Goal: Ask a question: Seek information or help from site administrators or community

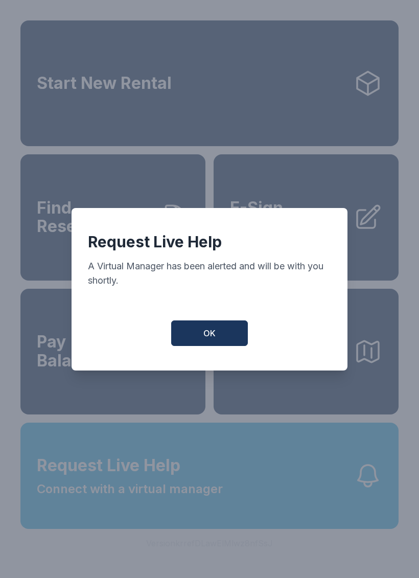
click at [215, 346] on button "OK" at bounding box center [209, 334] width 77 height 26
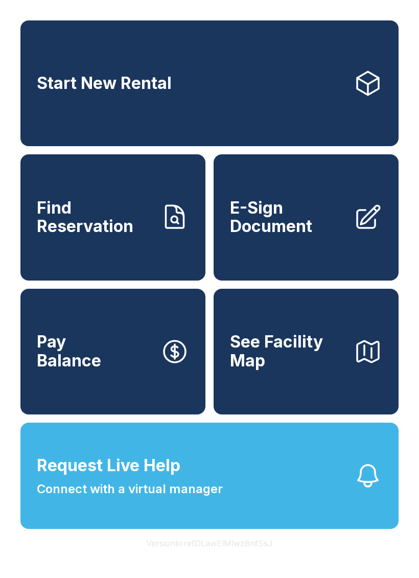
click at [366, 529] on button "Request Live Help Connect with a virtual manager" at bounding box center [209, 476] width 378 height 106
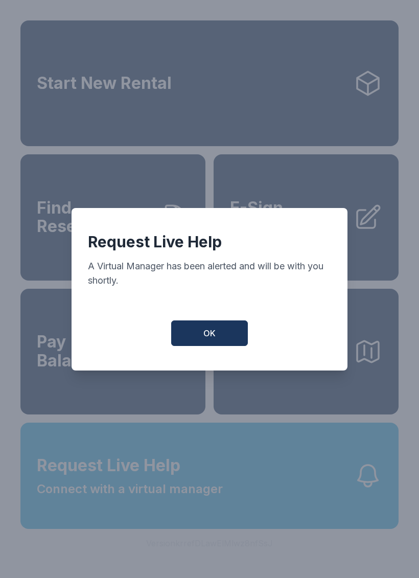
click at [215, 337] on span "OK" at bounding box center [209, 333] width 12 height 12
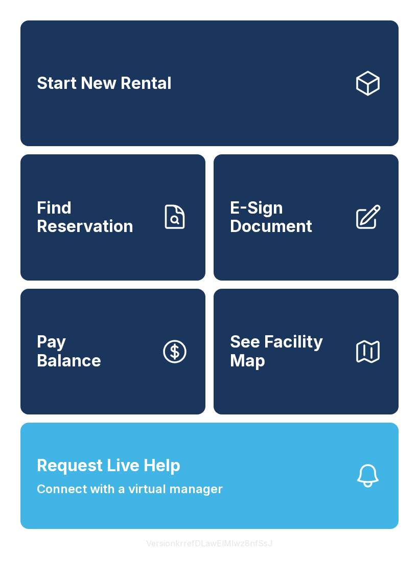
click at [361, 490] on icon "button" at bounding box center [368, 476] width 29 height 29
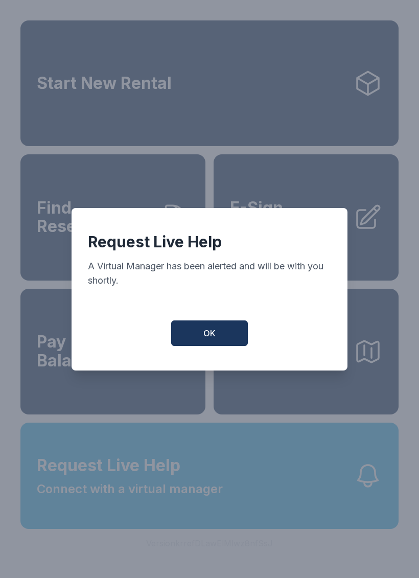
click at [207, 339] on span "OK" at bounding box center [209, 333] width 12 height 12
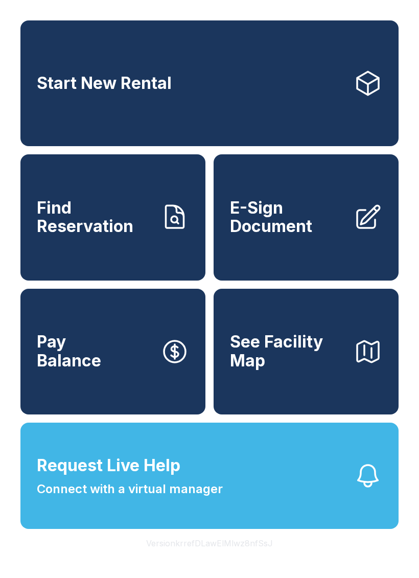
click at [197, 499] on span "Connect with a virtual manager" at bounding box center [130, 489] width 186 height 18
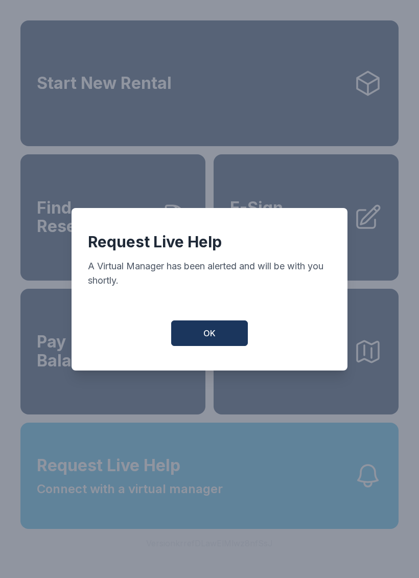
click at [221, 334] on button "OK" at bounding box center [209, 334] width 77 height 26
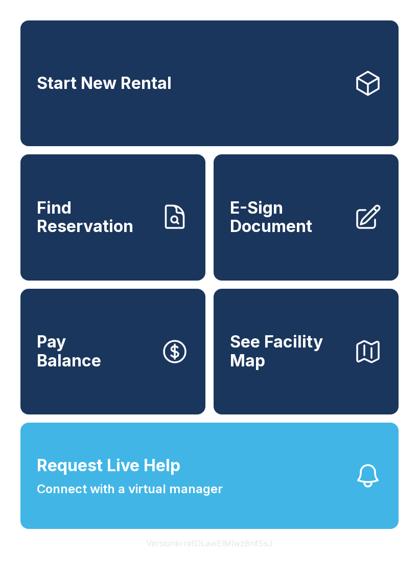
click at [217, 499] on span "Connect with a virtual manager" at bounding box center [130, 489] width 186 height 18
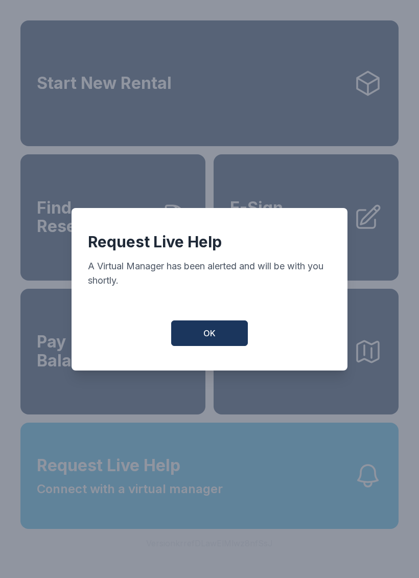
click at [211, 330] on button "OK" at bounding box center [209, 334] width 77 height 26
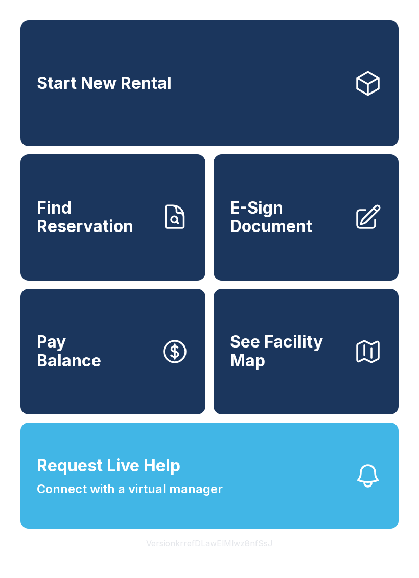
click at [197, 492] on span "Request Live Help Connect with a virtual manager" at bounding box center [130, 476] width 186 height 45
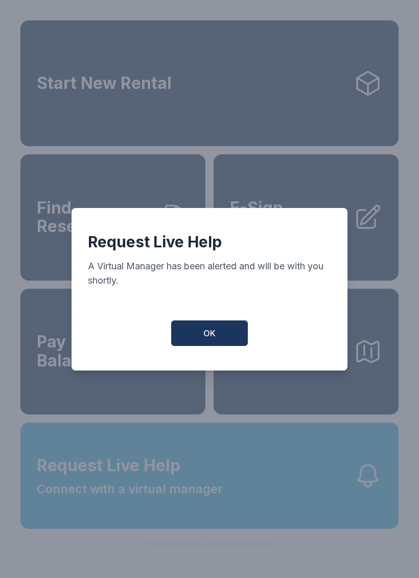
click at [221, 332] on button "OK" at bounding box center [209, 334] width 77 height 26
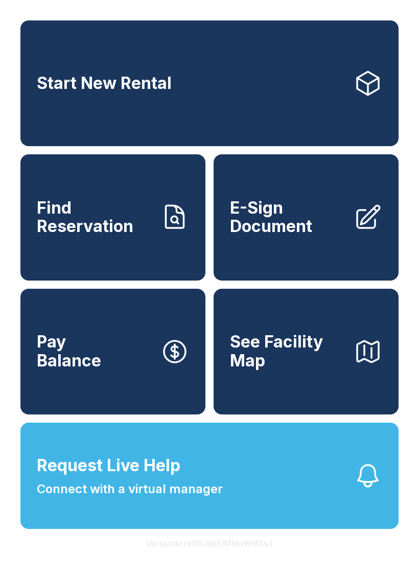
click at [194, 529] on button "Request Live Help Connect with a virtual manager" at bounding box center [209, 476] width 378 height 106
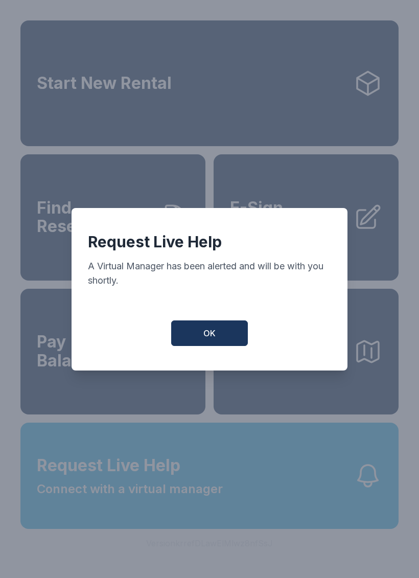
click at [203, 324] on div "Request Live Help A Virtual Manager has been alerted and will be with you short…" at bounding box center [210, 289] width 276 height 163
click at [229, 346] on button "OK" at bounding box center [209, 334] width 77 height 26
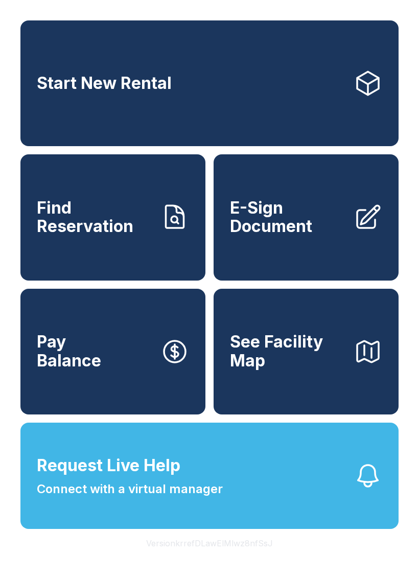
click at [224, 505] on button "Request Live Help Connect with a virtual manager" at bounding box center [209, 476] width 378 height 106
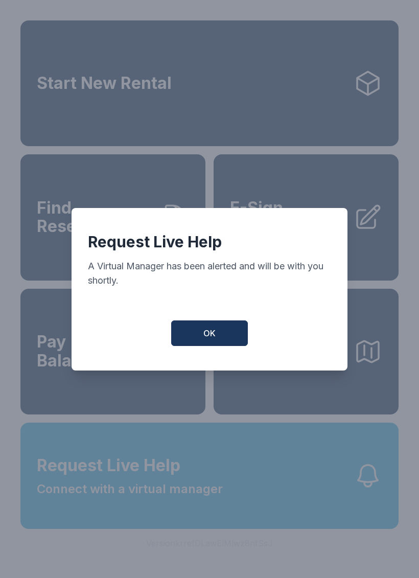
click at [242, 338] on button "OK" at bounding box center [209, 334] width 77 height 26
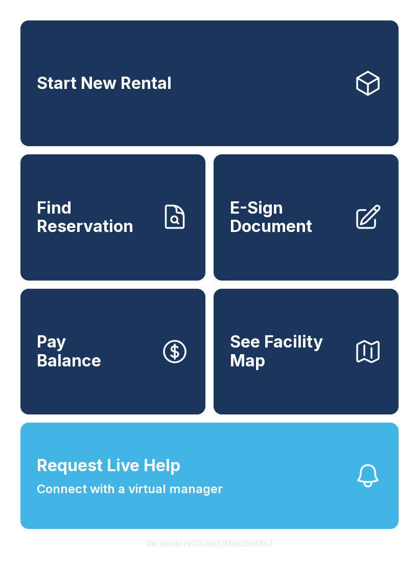
click at [214, 529] on button "Request Live Help Connect with a virtual manager" at bounding box center [209, 476] width 378 height 106
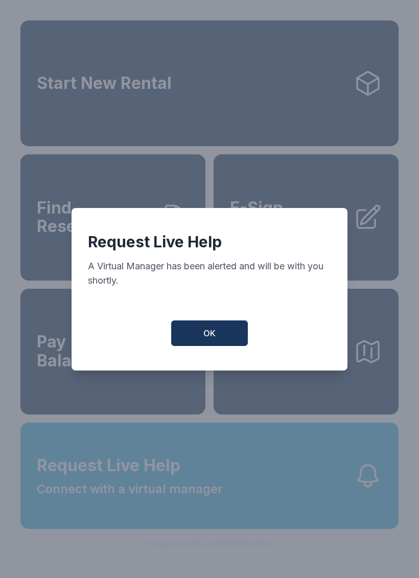
click at [233, 334] on button "OK" at bounding box center [209, 334] width 77 height 26
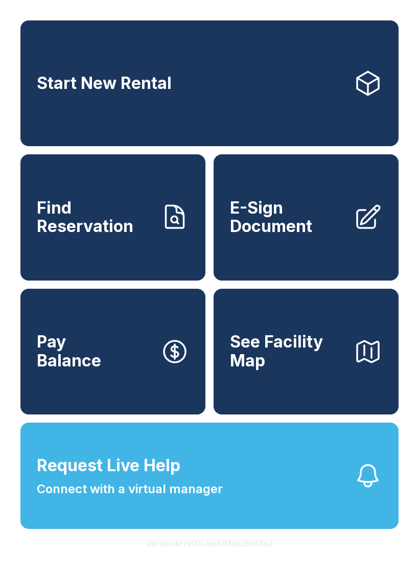
click at [333, 370] on span "See Facility Map" at bounding box center [288, 351] width 116 height 37
click at [282, 519] on button "Request Live Help Connect with a virtual manager" at bounding box center [209, 476] width 378 height 106
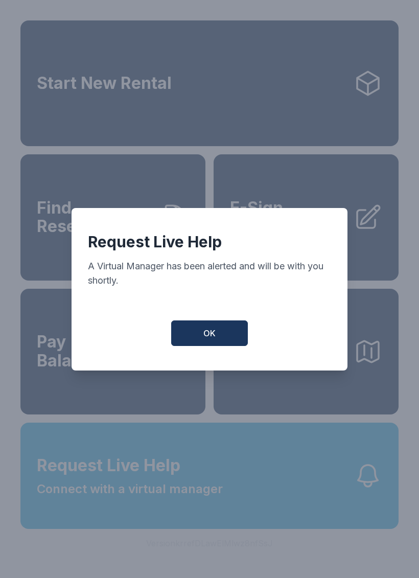
click at [236, 330] on button "OK" at bounding box center [209, 334] width 77 height 26
